Goal: Obtain resource: Obtain resource

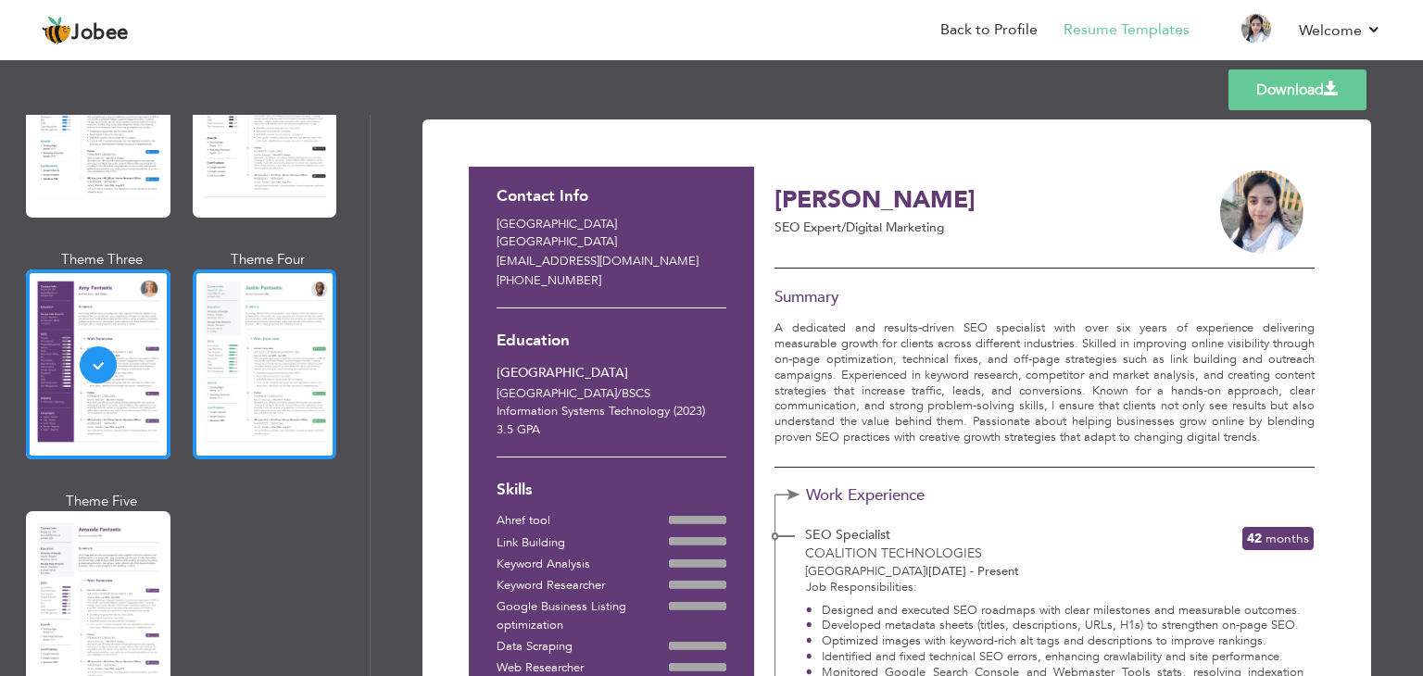
click at [238, 392] on div at bounding box center [265, 365] width 144 height 190
click at [260, 400] on div at bounding box center [265, 365] width 144 height 190
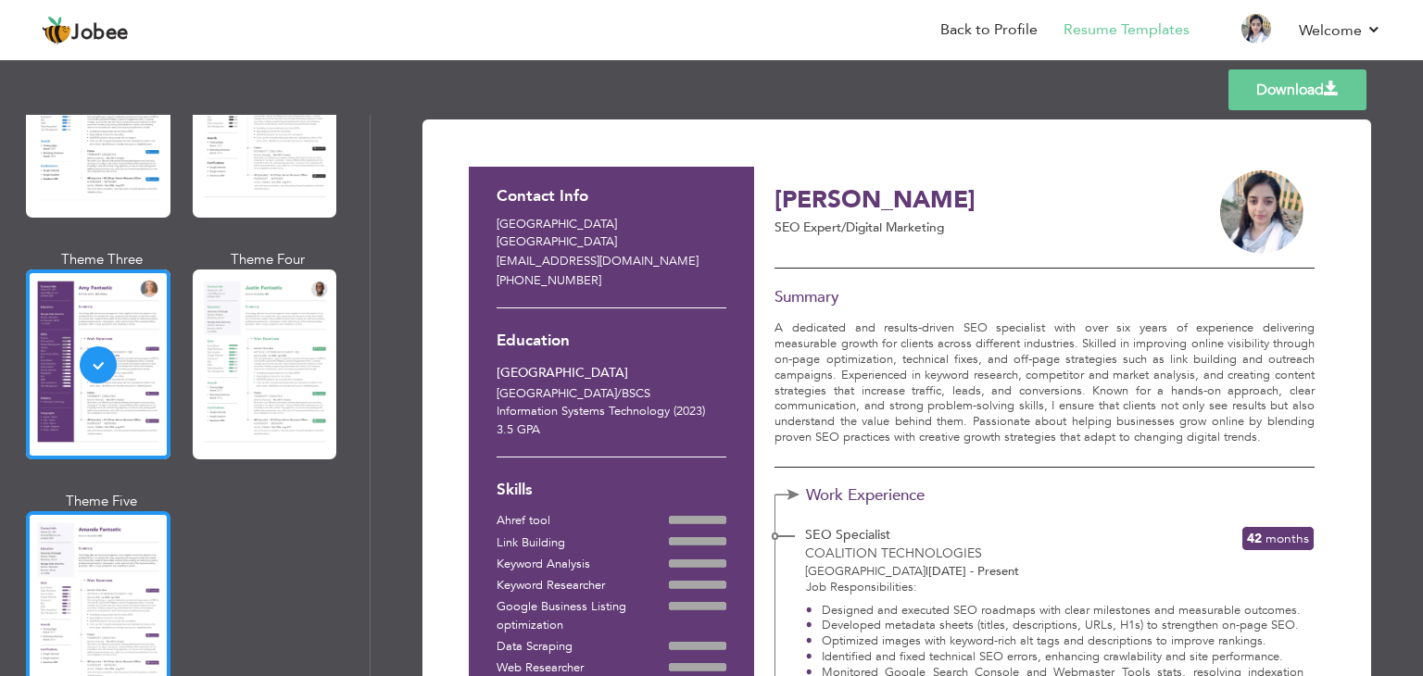
click at [91, 571] on div at bounding box center [98, 606] width 144 height 190
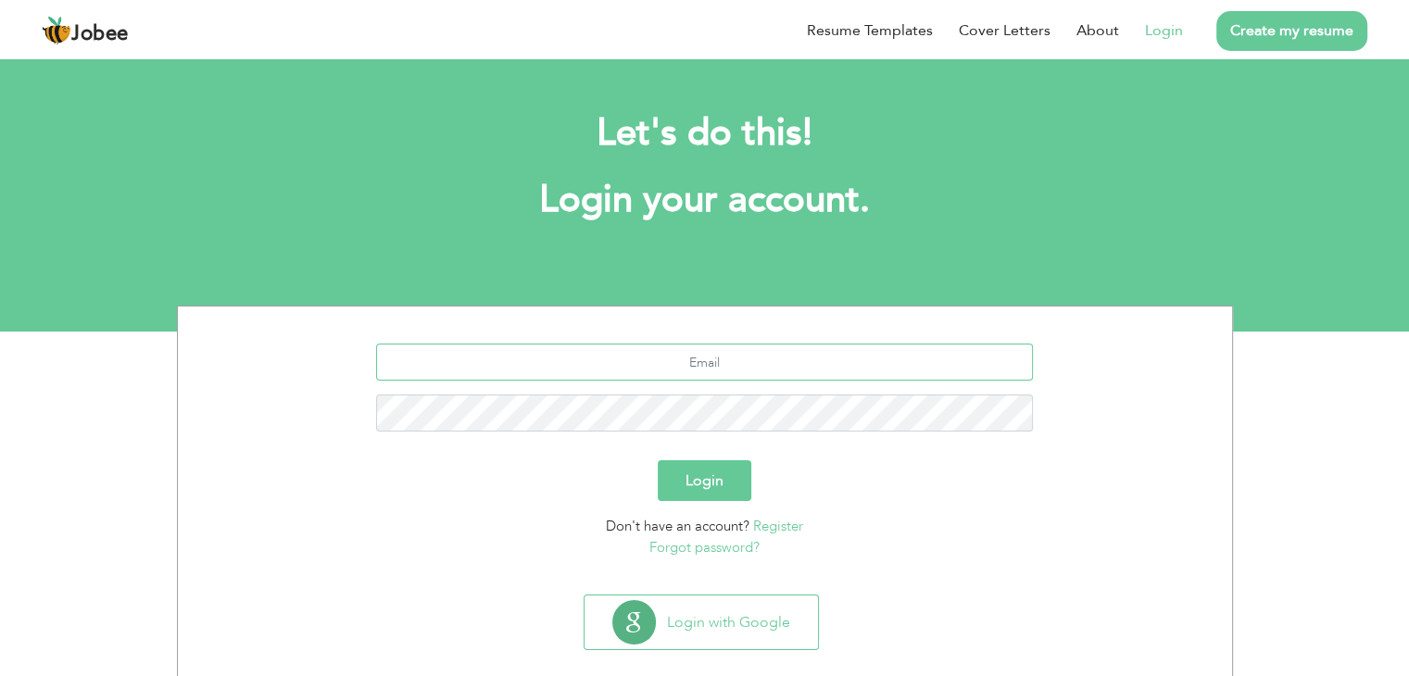
click at [710, 363] on input "text" at bounding box center [704, 362] width 657 height 37
type input "[EMAIL_ADDRESS][DOMAIN_NAME]"
click at [711, 484] on button "Login" at bounding box center [705, 480] width 94 height 41
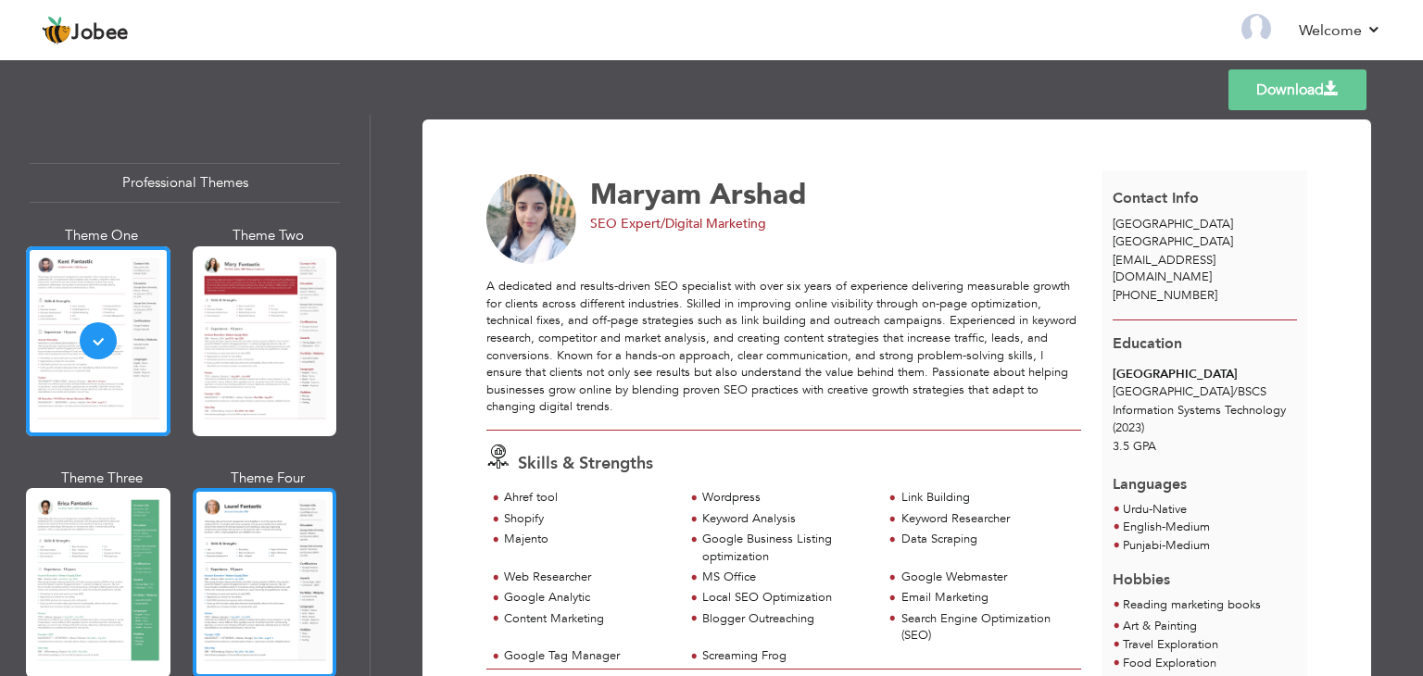
click at [298, 546] on div at bounding box center [265, 583] width 144 height 190
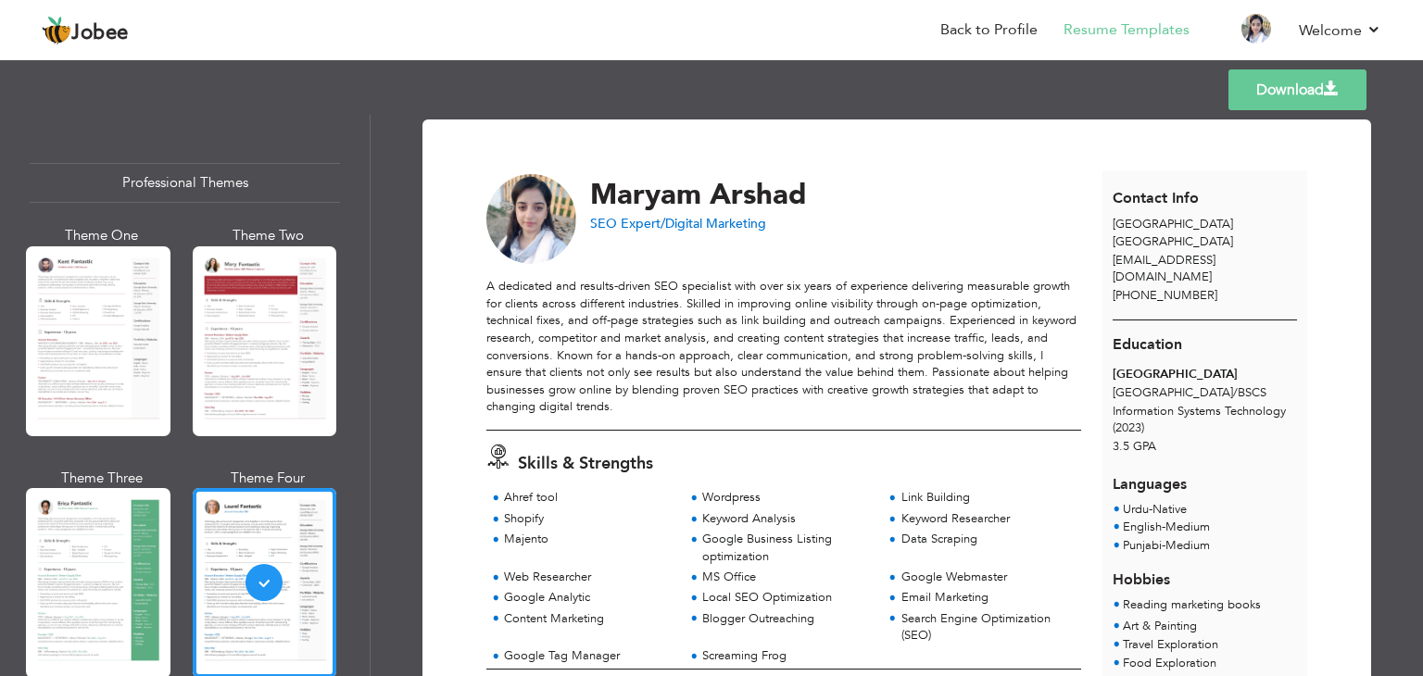
click at [1274, 93] on link "Download" at bounding box center [1297, 89] width 138 height 41
